Goal: Transaction & Acquisition: Subscribe to service/newsletter

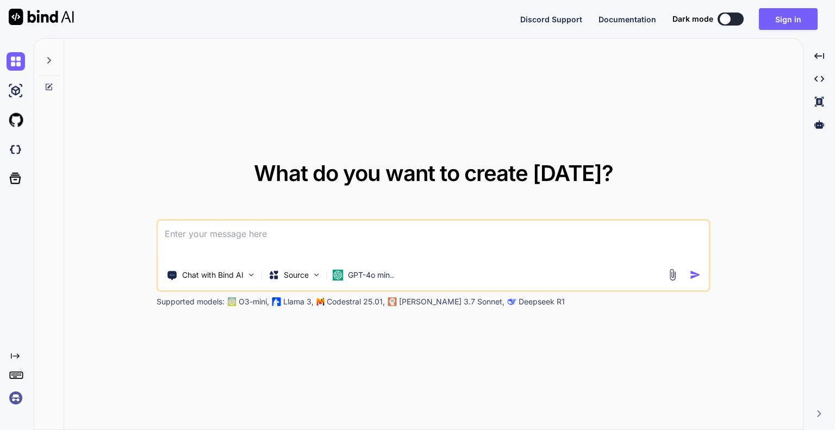
click at [674, 281] on div "Chat with Bind AI Source GPT-4o min.." at bounding box center [432, 275] width 548 height 22
click at [674, 275] on img at bounding box center [673, 275] width 13 height 13
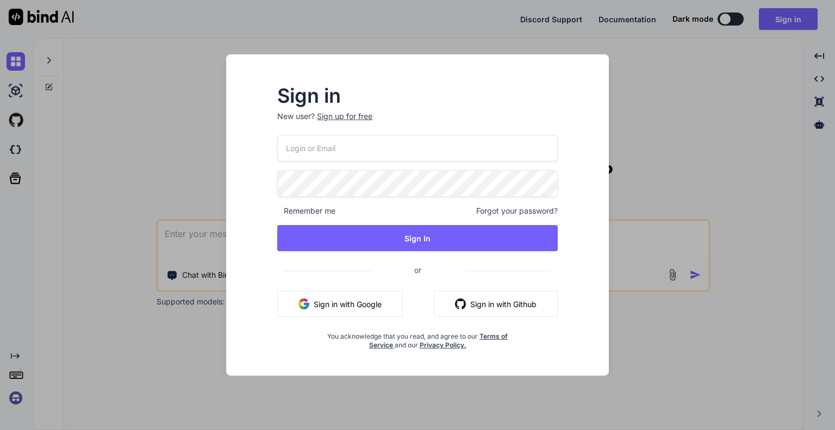
click at [363, 297] on button "Sign in with Google" at bounding box center [340, 304] width 126 height 26
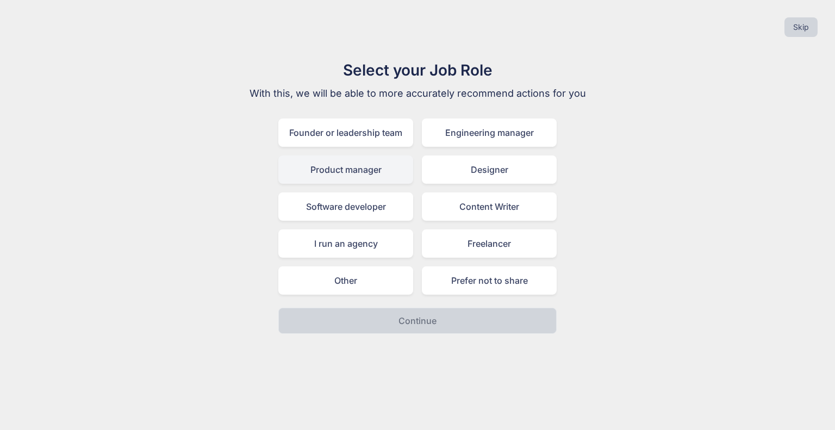
click at [373, 173] on div "Product manager" at bounding box center [345, 170] width 135 height 28
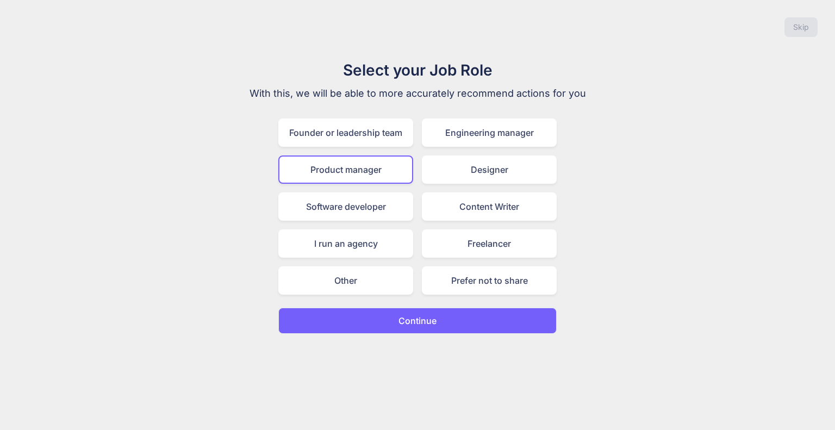
click at [440, 322] on button "Continue" at bounding box center [417, 321] width 278 height 26
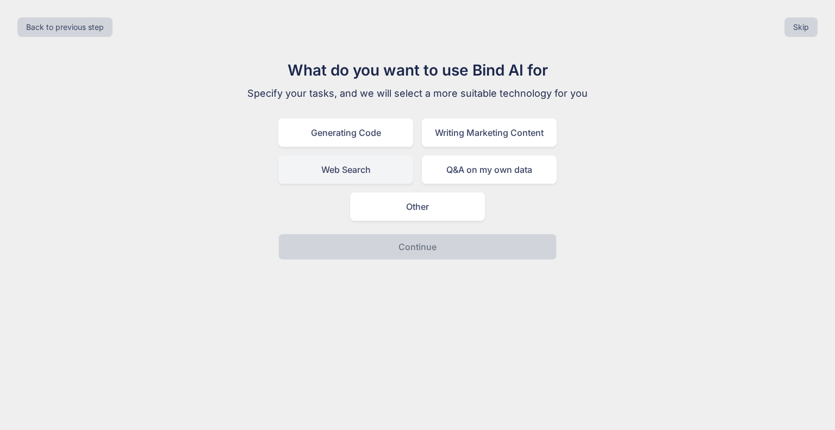
click at [375, 167] on div "Web Search" at bounding box center [345, 170] width 135 height 28
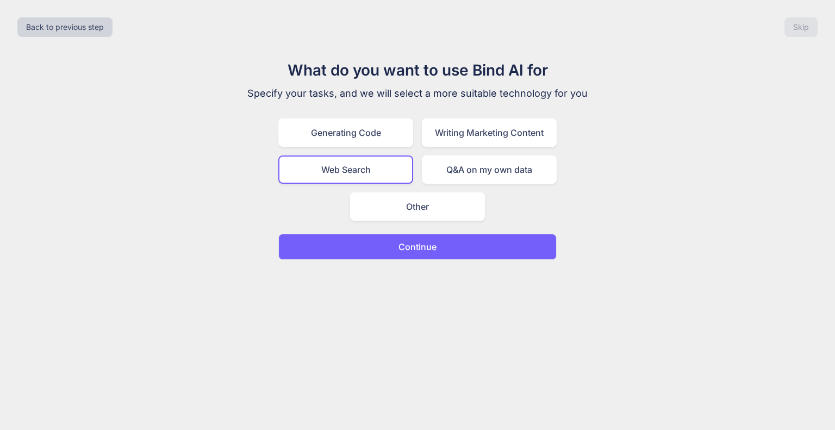
click at [410, 250] on p "Continue" at bounding box center [418, 246] width 38 height 13
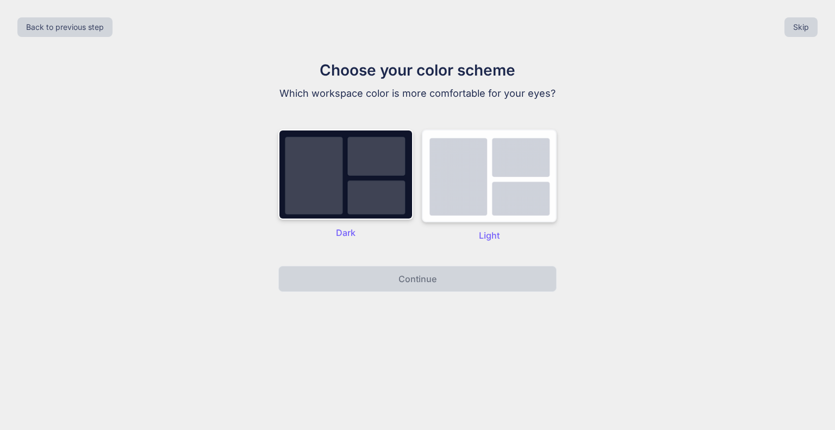
click at [478, 215] on img at bounding box center [489, 175] width 135 height 93
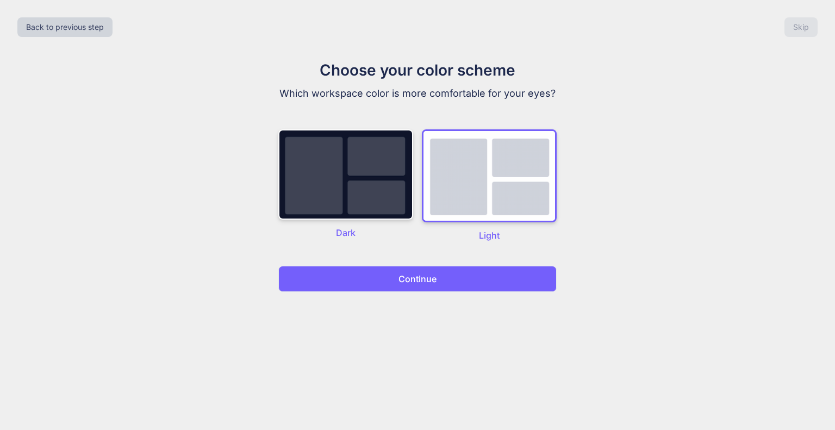
click at [462, 280] on button "Continue" at bounding box center [417, 279] width 278 height 26
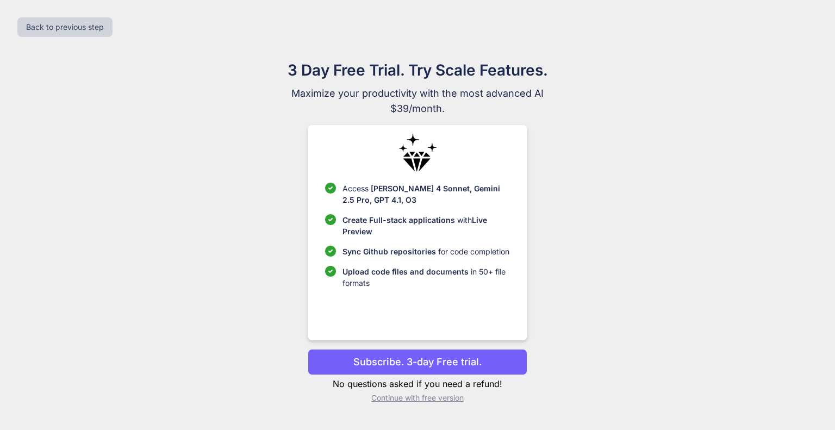
click at [456, 367] on p "Subscribe. 3-day Free trial." at bounding box center [417, 362] width 128 height 15
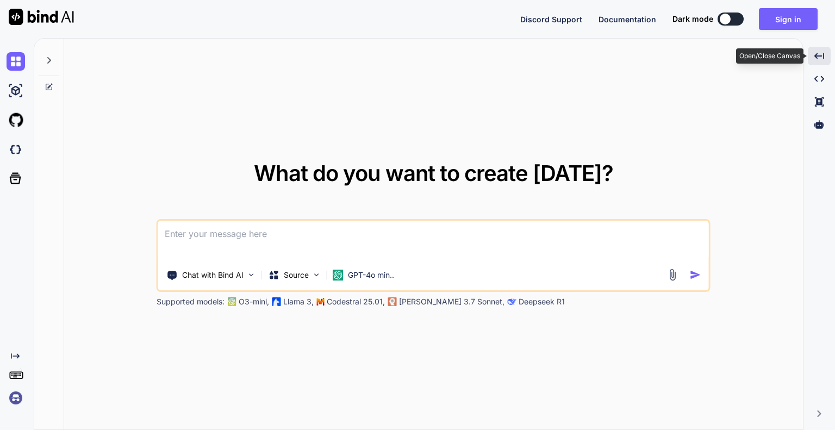
click at [819, 54] on icon "Created with Pixso." at bounding box center [820, 56] width 10 height 10
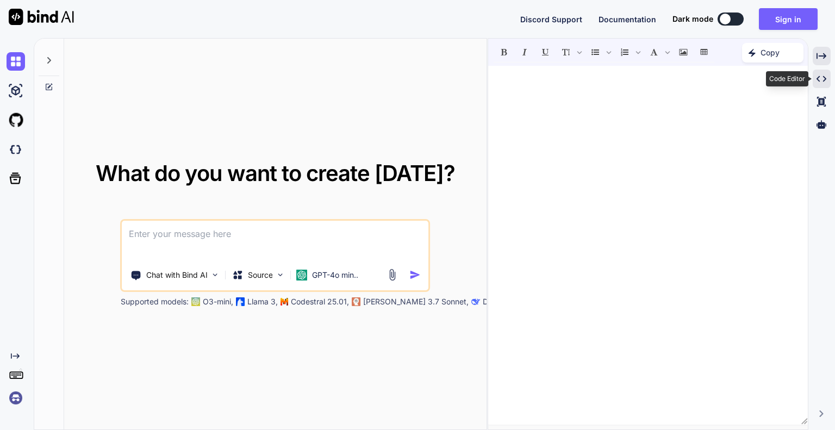
click at [818, 76] on icon "Created with Pixso." at bounding box center [822, 79] width 10 height 10
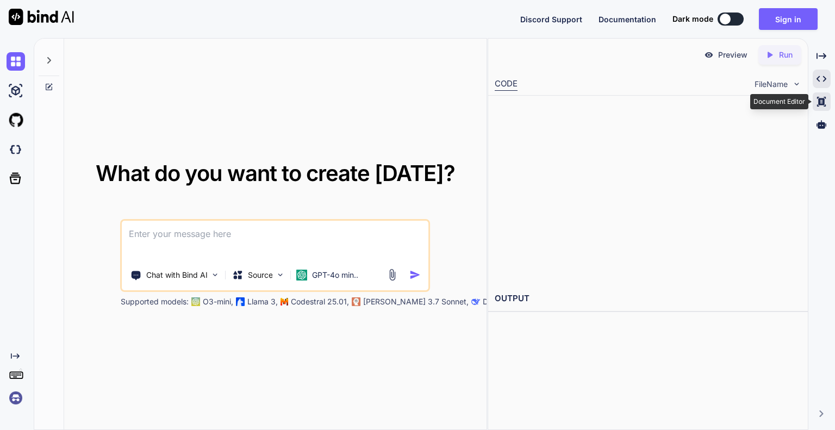
click at [824, 97] on icon "Created with Pixso." at bounding box center [822, 102] width 10 height 10
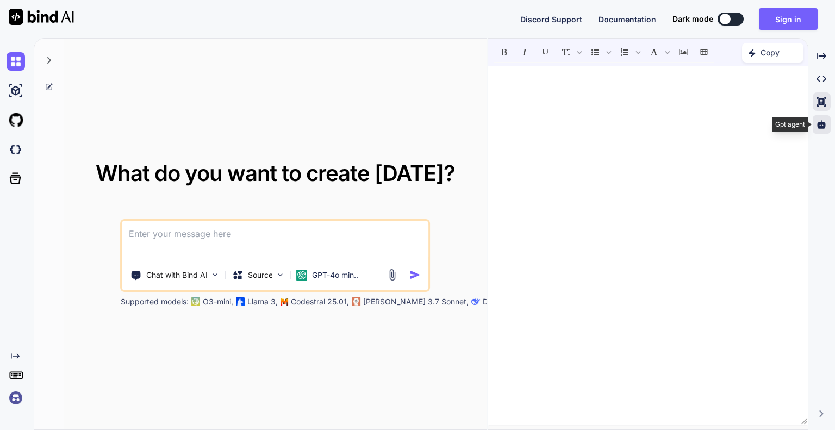
click at [819, 121] on icon at bounding box center [822, 125] width 10 height 10
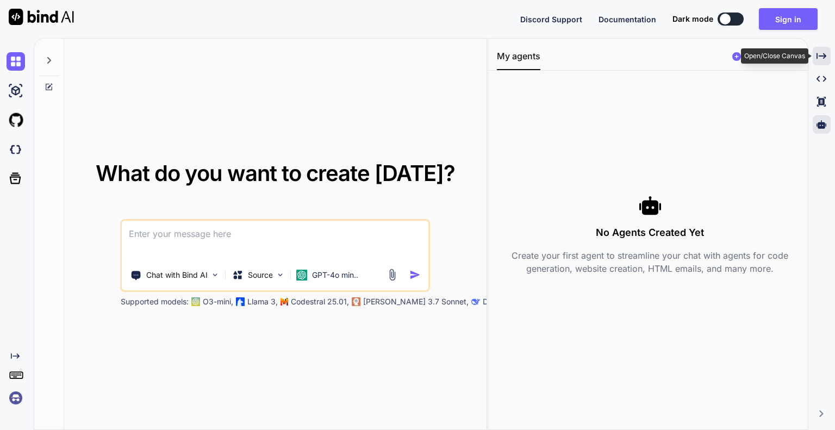
click at [826, 52] on div "Created with Pixso." at bounding box center [822, 56] width 18 height 18
type textarea "x"
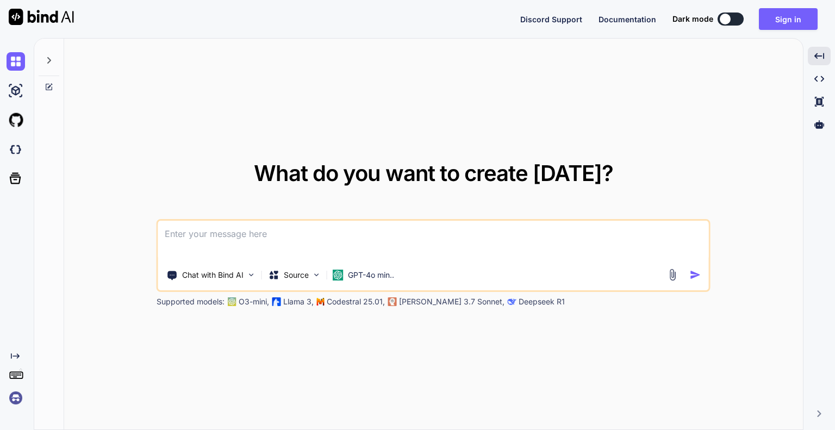
click at [13, 350] on div "Created with Pixso." at bounding box center [14, 227] width 29 height 360
click at [15, 357] on icon "Created with Pixso." at bounding box center [15, 356] width 9 height 9
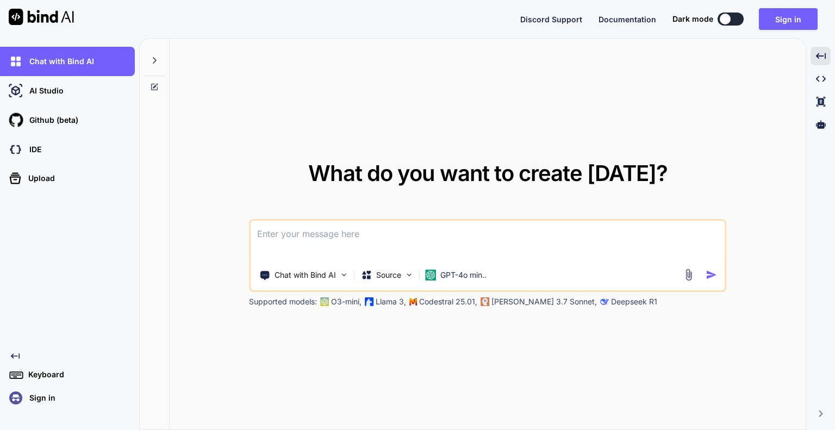
click at [36, 374] on p "Keyboard" at bounding box center [44, 374] width 40 height 11
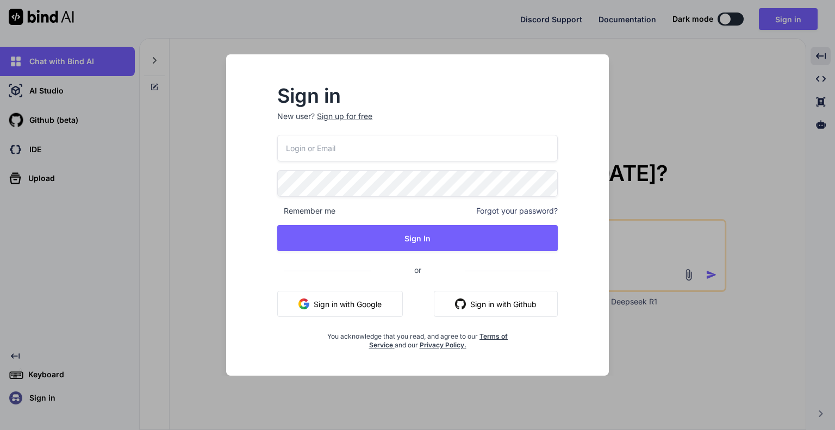
click at [209, 178] on div "Sign in New user? Sign up for free Remember me Forgot your password? Sign In or…" at bounding box center [418, 214] width 418 height 321
click at [217, 60] on div "Sign in New user? Sign up for free Remember me Forgot your password? Sign In or…" at bounding box center [418, 214] width 418 height 321
click at [655, 244] on div "Sign in New user? Sign up for free Remember me Forgot your password? Sign In or…" at bounding box center [417, 215] width 835 height 430
